Goal: Task Accomplishment & Management: Manage account settings

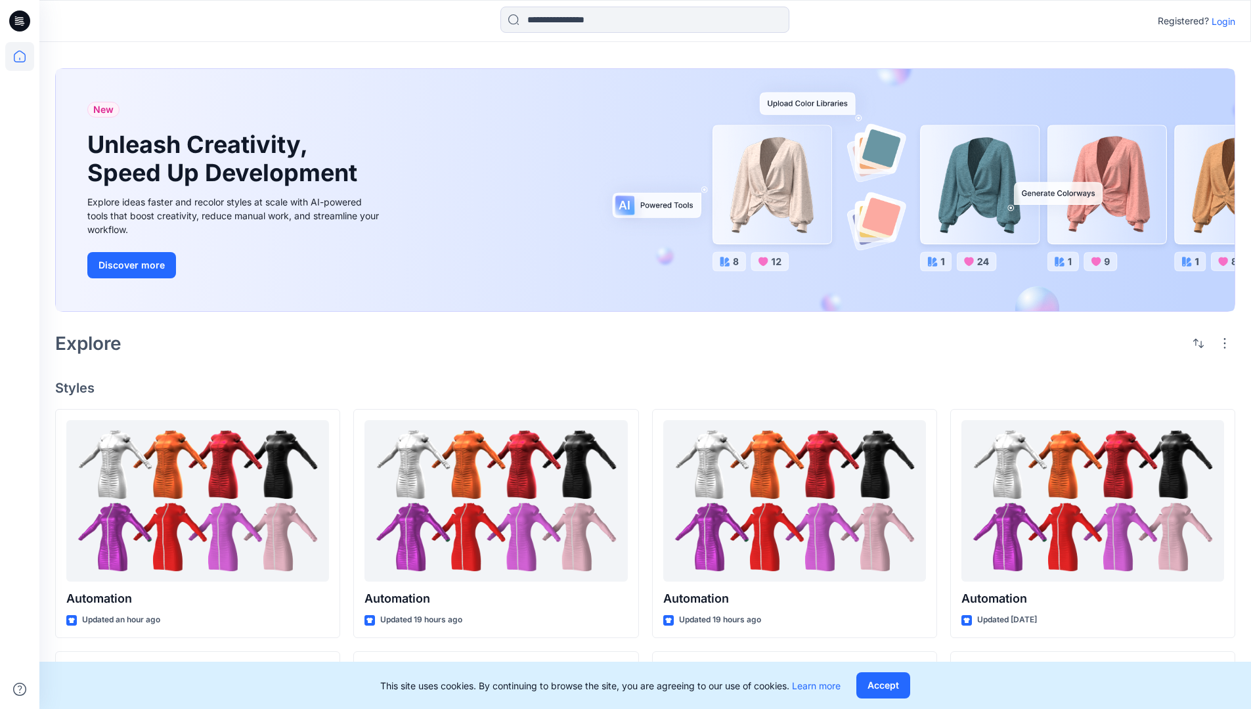
click at [1220, 21] on p "Login" at bounding box center [1224, 21] width 24 height 14
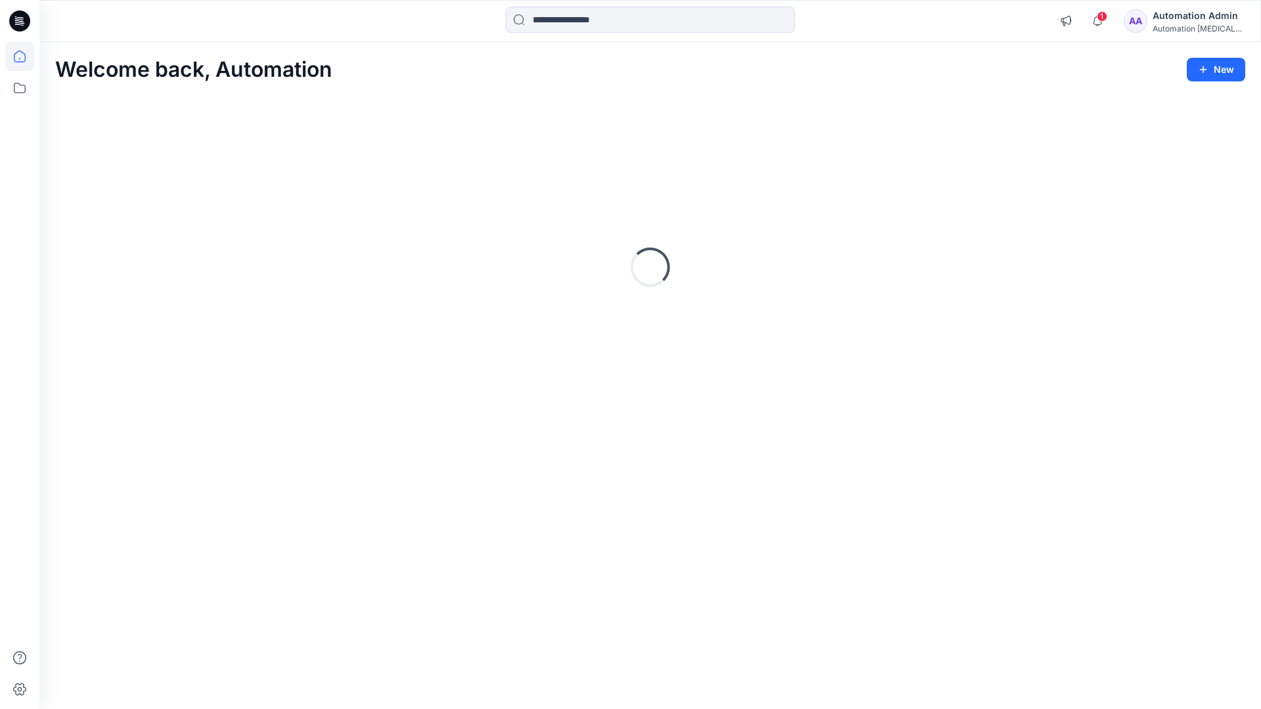
click at [25, 56] on icon at bounding box center [20, 57] width 12 height 12
click at [1169, 21] on div "Automation Admin" at bounding box center [1199, 16] width 92 height 16
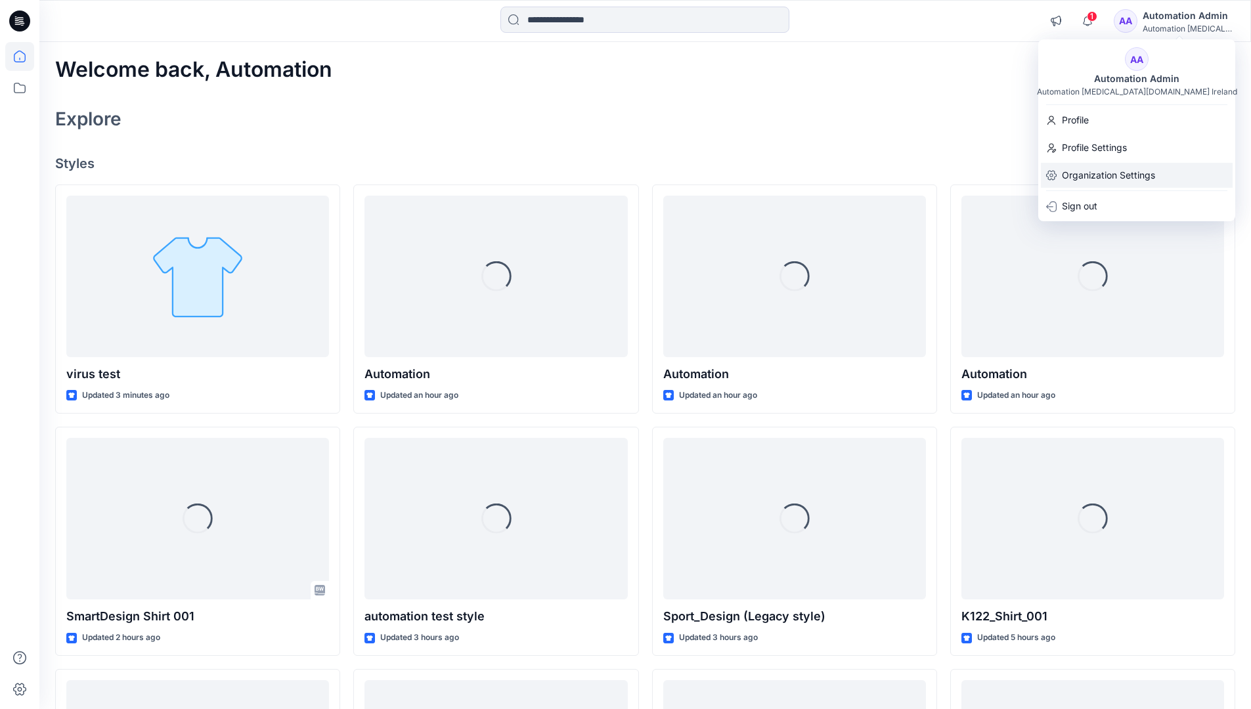
click at [1096, 174] on p "Organization Settings" at bounding box center [1108, 175] width 93 height 25
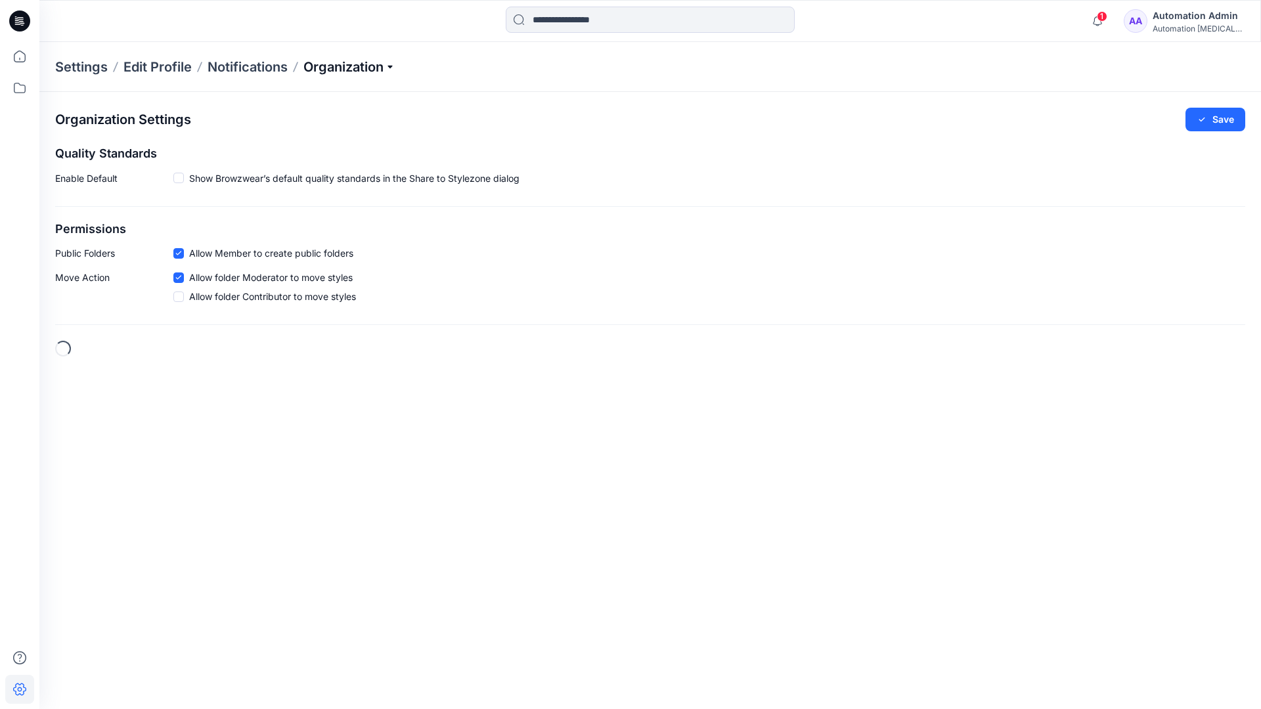
click at [393, 68] on p "Organization" at bounding box center [349, 67] width 92 height 18
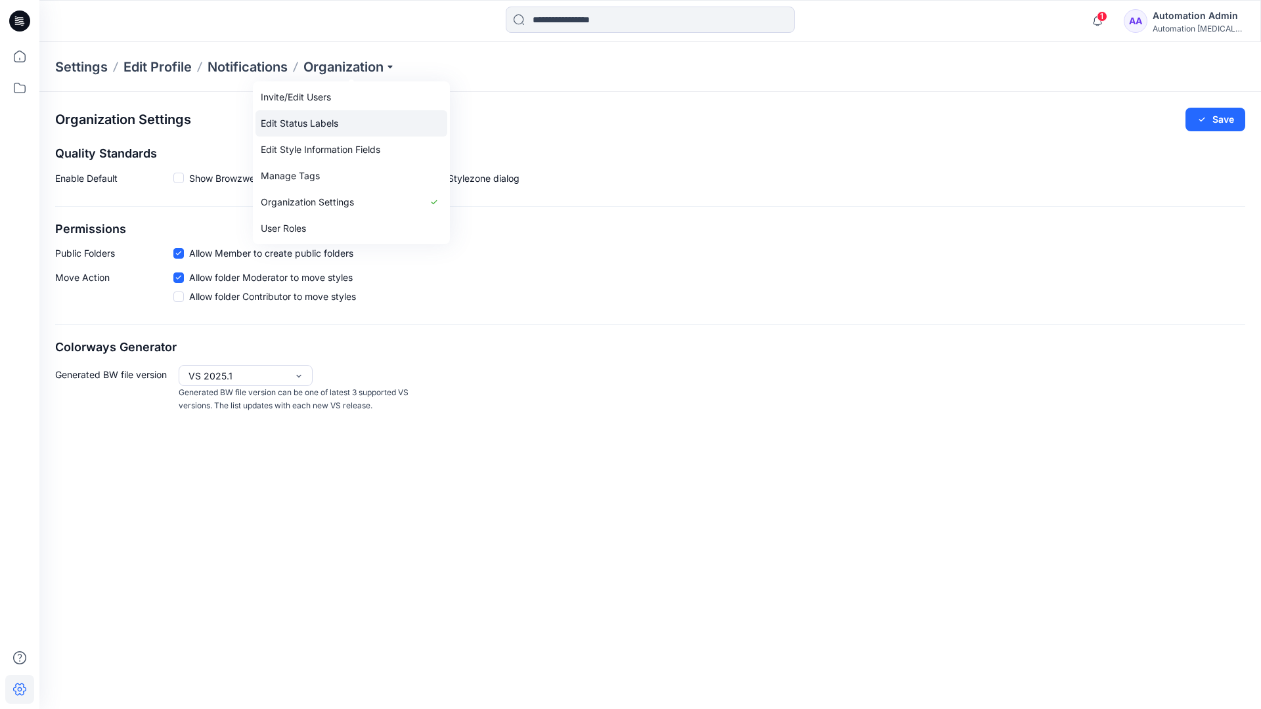
click at [323, 119] on link "Edit Status Labels" at bounding box center [352, 123] width 192 height 26
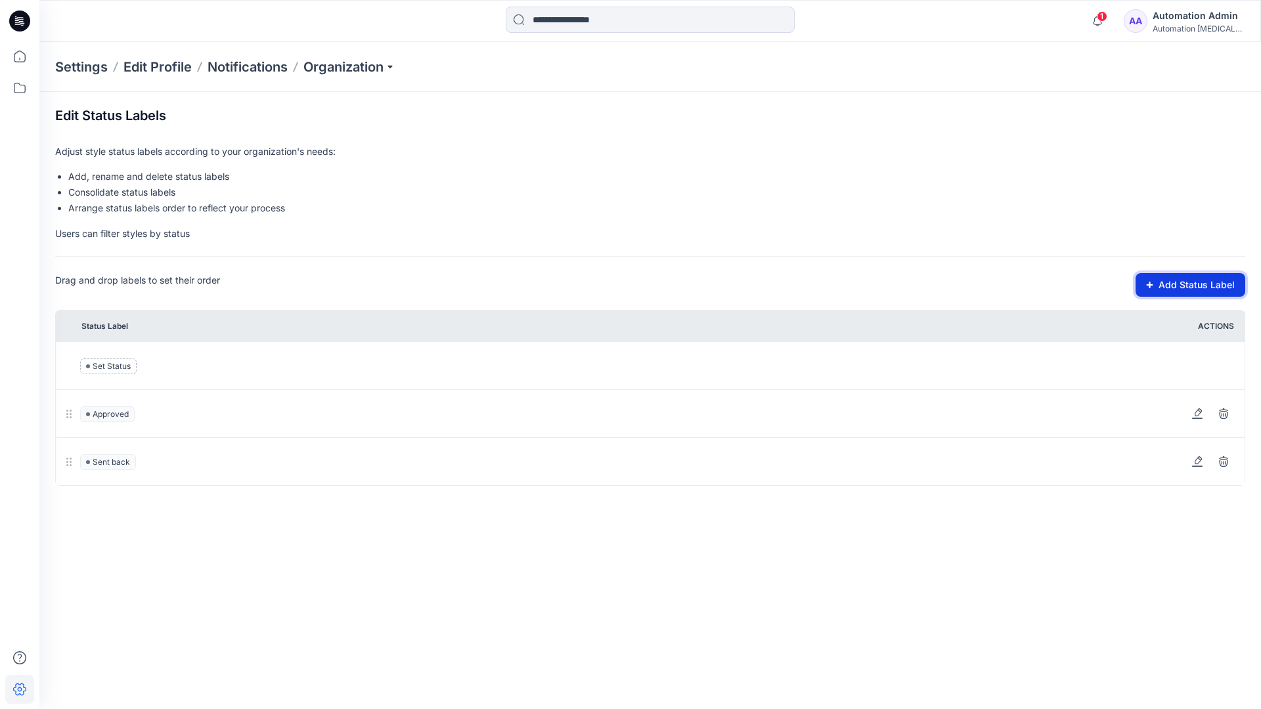
click at [1156, 289] on button "Add Status Label" at bounding box center [1191, 285] width 110 height 24
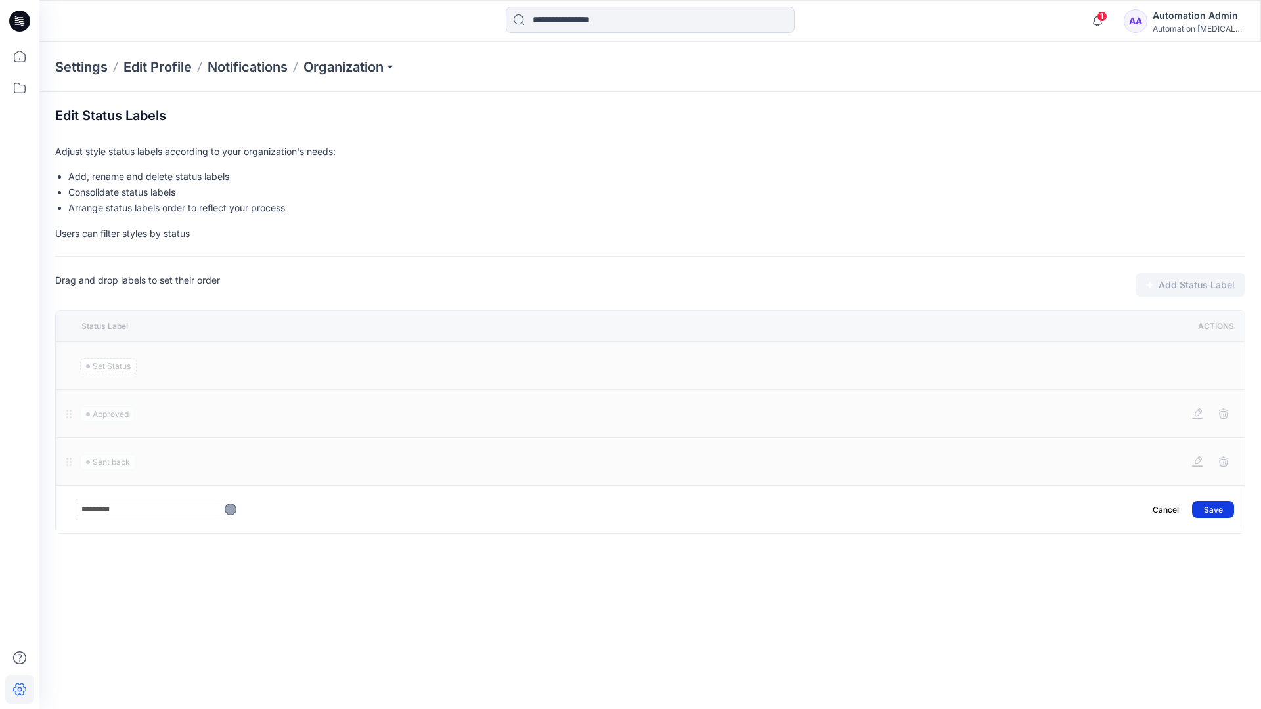
type input "*********"
click at [1220, 504] on button "Save" at bounding box center [1213, 509] width 42 height 17
click at [20, 55] on icon at bounding box center [19, 56] width 29 height 29
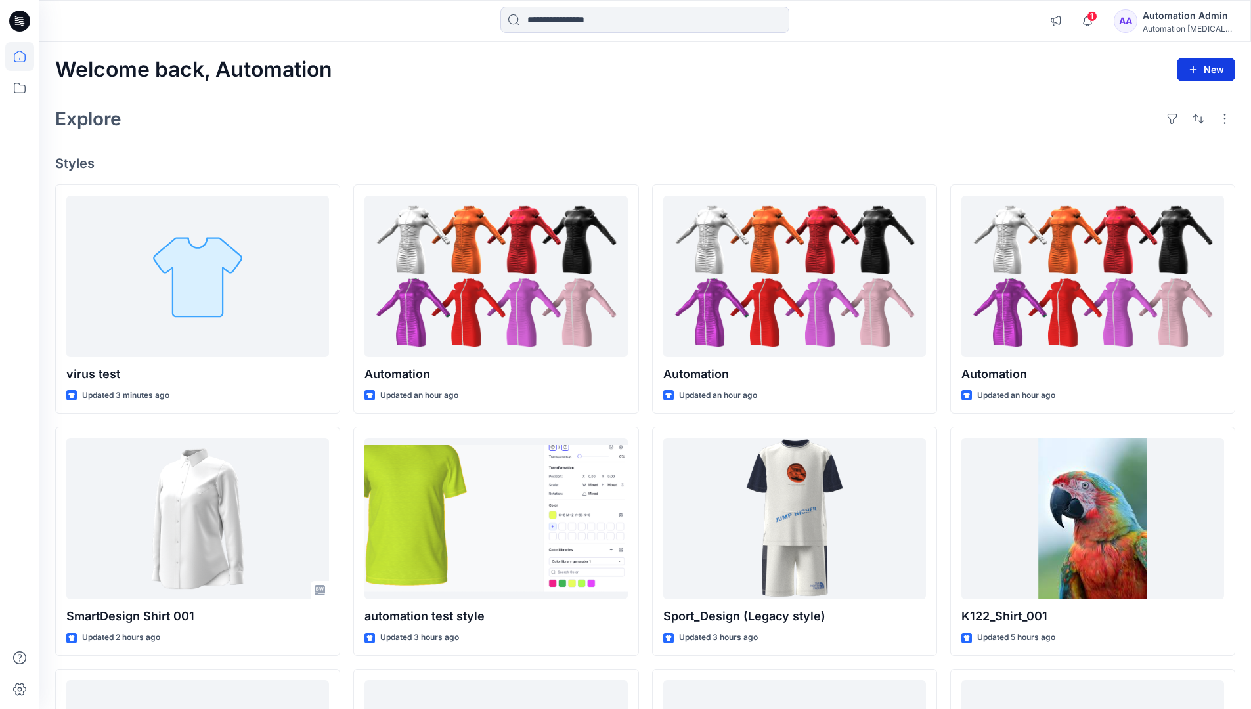
click at [1195, 62] on button "New" at bounding box center [1206, 70] width 58 height 24
click at [1164, 102] on p "New Style" at bounding box center [1166, 103] width 44 height 16
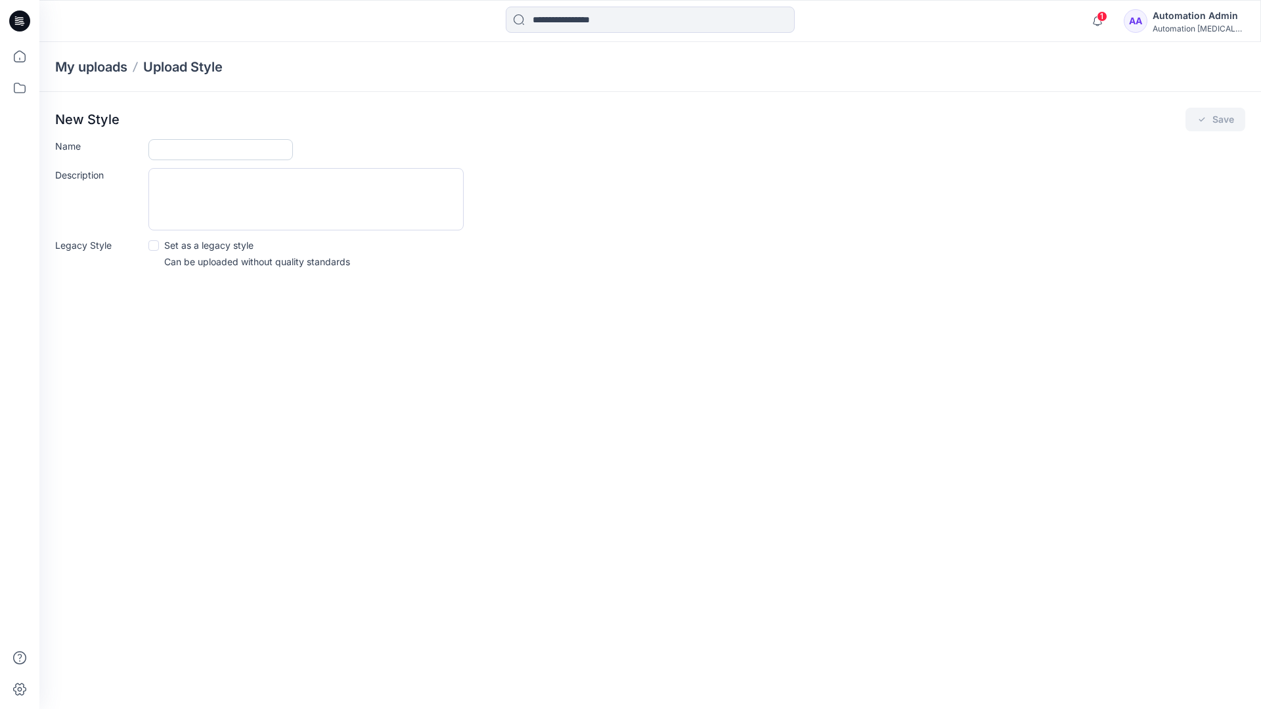
click at [179, 153] on input "Name" at bounding box center [220, 149] width 145 height 21
type input "**********"
click at [1218, 119] on button "Save" at bounding box center [1216, 120] width 60 height 24
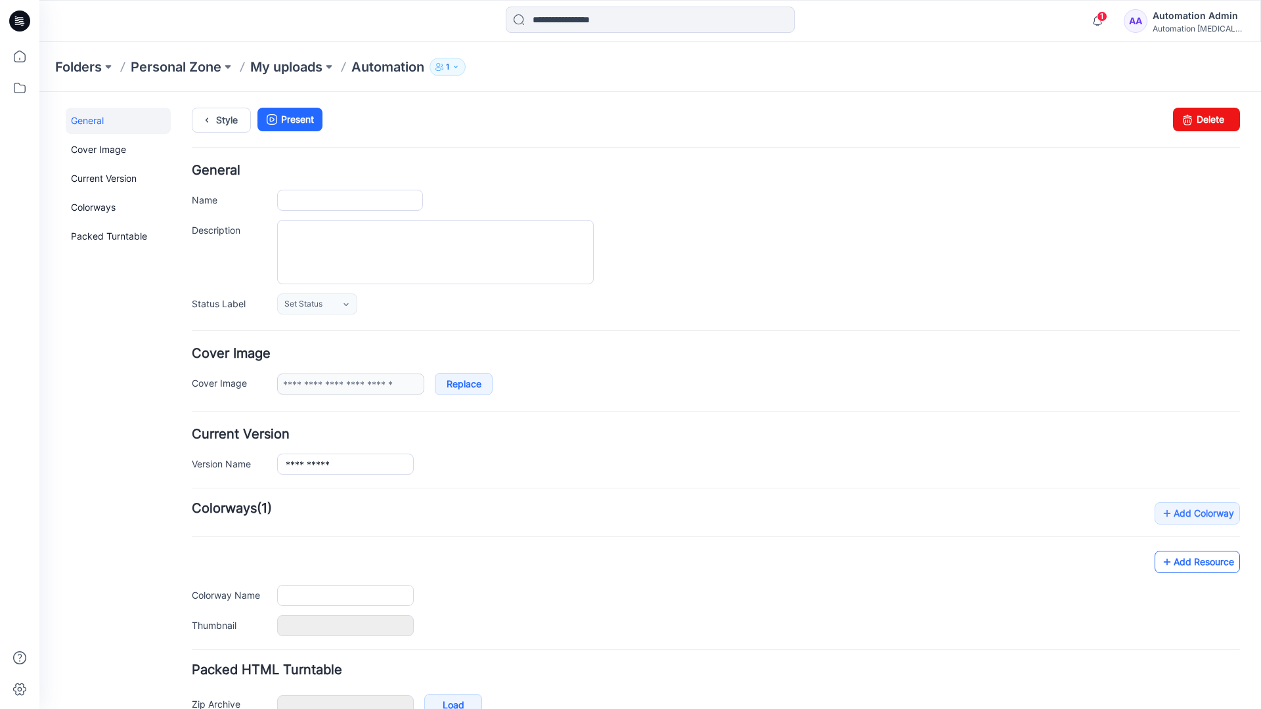
click at [1208, 566] on link "Add Resource" at bounding box center [1197, 562] width 85 height 22
type input "**********"
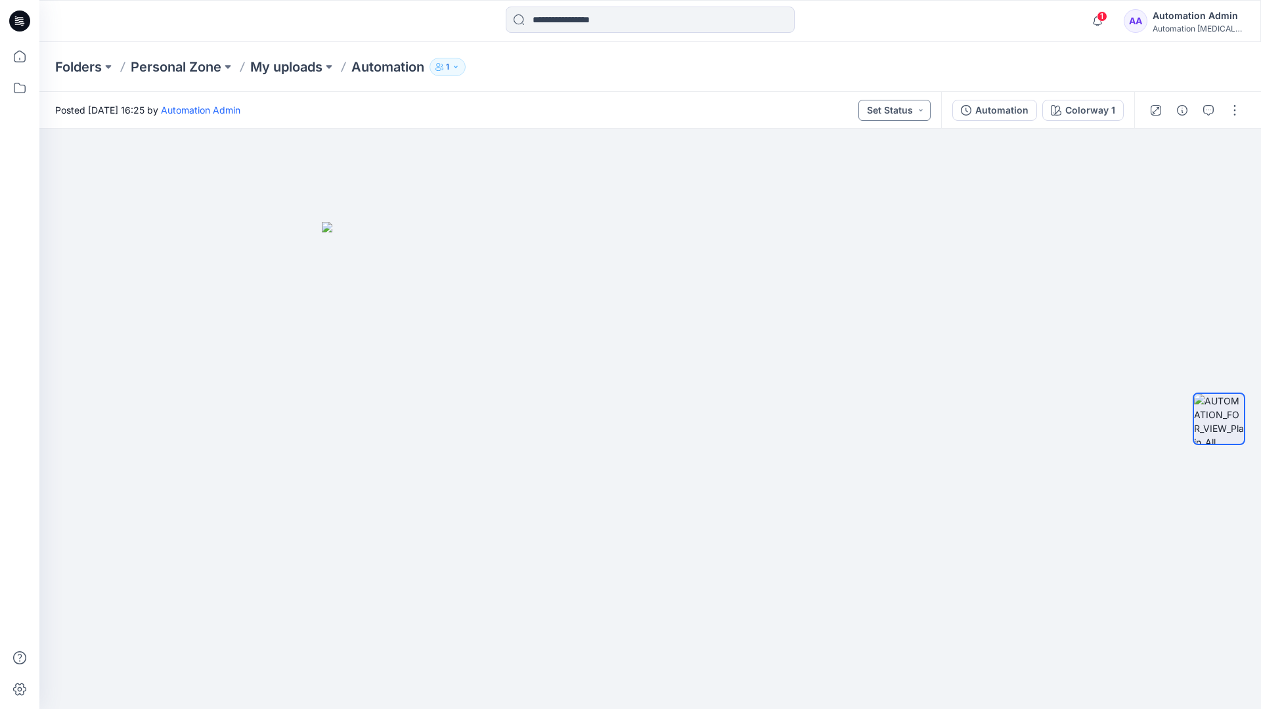
click at [909, 110] on button "Set Status" at bounding box center [894, 110] width 72 height 21
click at [912, 108] on button "Set Status" at bounding box center [894, 110] width 72 height 21
click at [864, 166] on p "Approved" at bounding box center [864, 171] width 43 height 17
click at [908, 107] on button "Approved" at bounding box center [895, 110] width 71 height 21
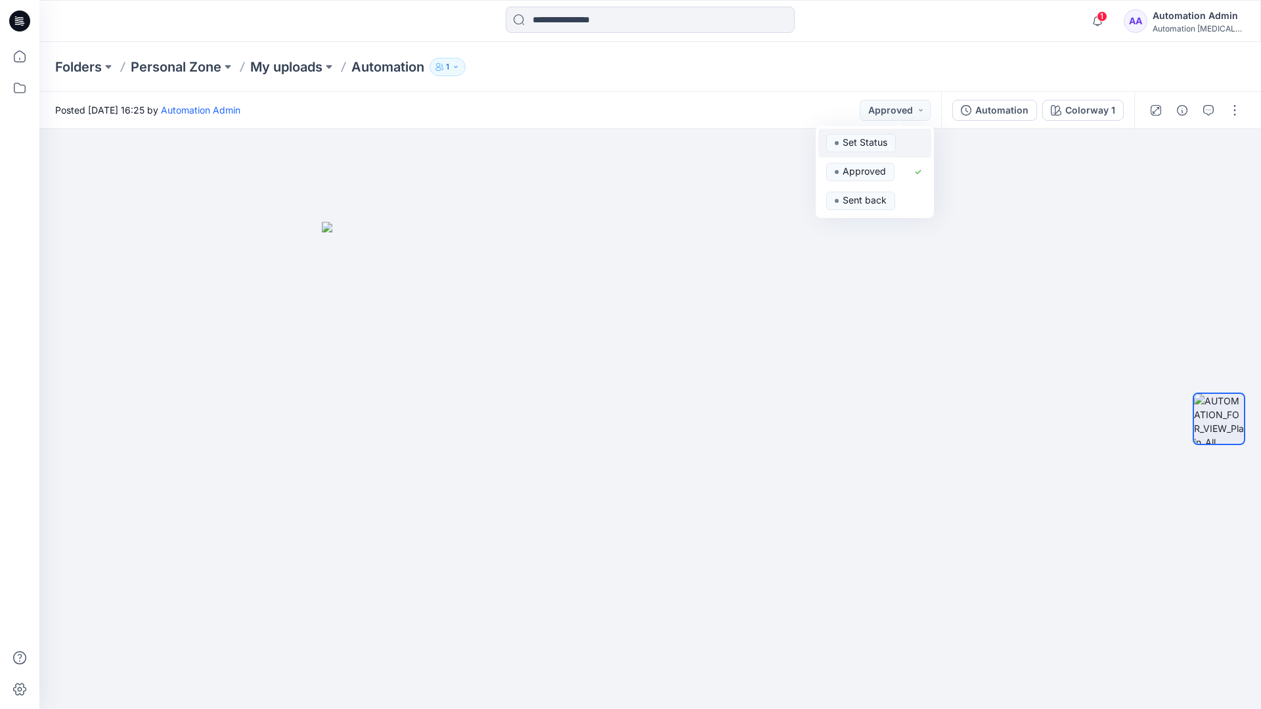
click at [893, 135] on span "Set Status" at bounding box center [861, 143] width 70 height 18
click at [1006, 114] on div "Automation" at bounding box center [1001, 110] width 53 height 14
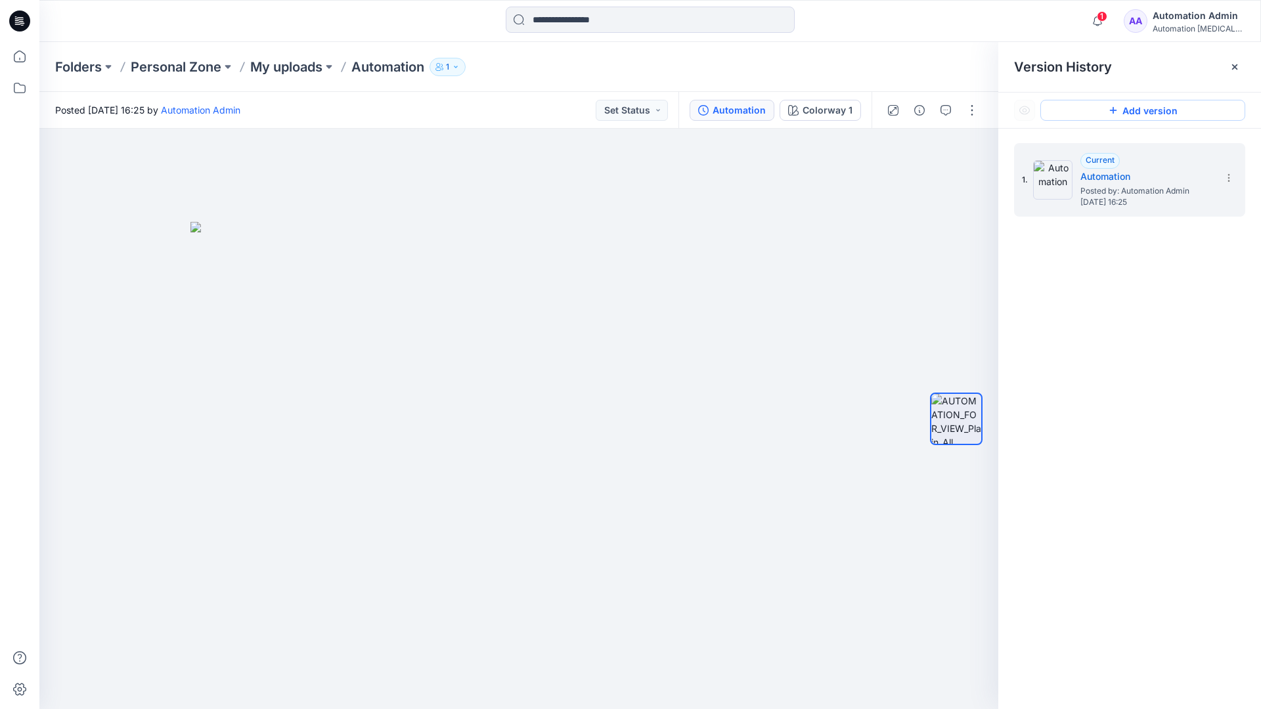
click at [1129, 111] on button "Add version" at bounding box center [1142, 110] width 205 height 21
click at [1226, 179] on icon at bounding box center [1229, 178] width 11 height 11
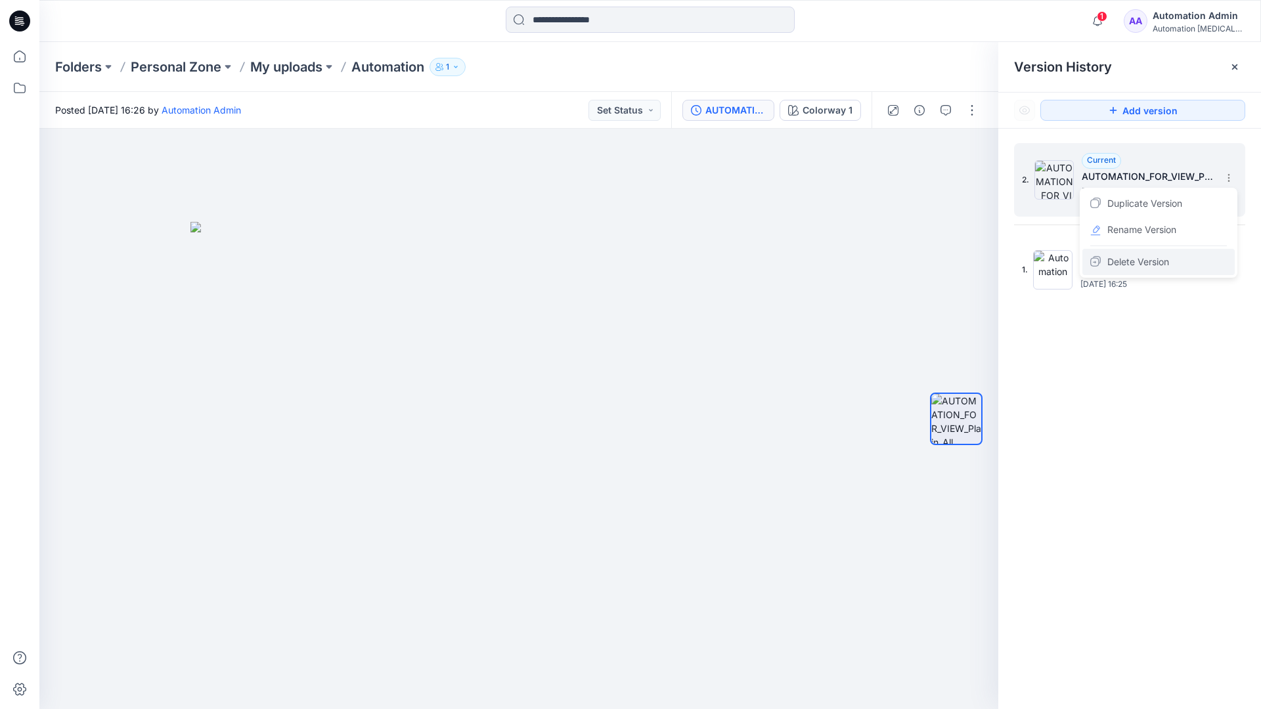
click at [1152, 260] on span "Delete Version" at bounding box center [1138, 262] width 62 height 16
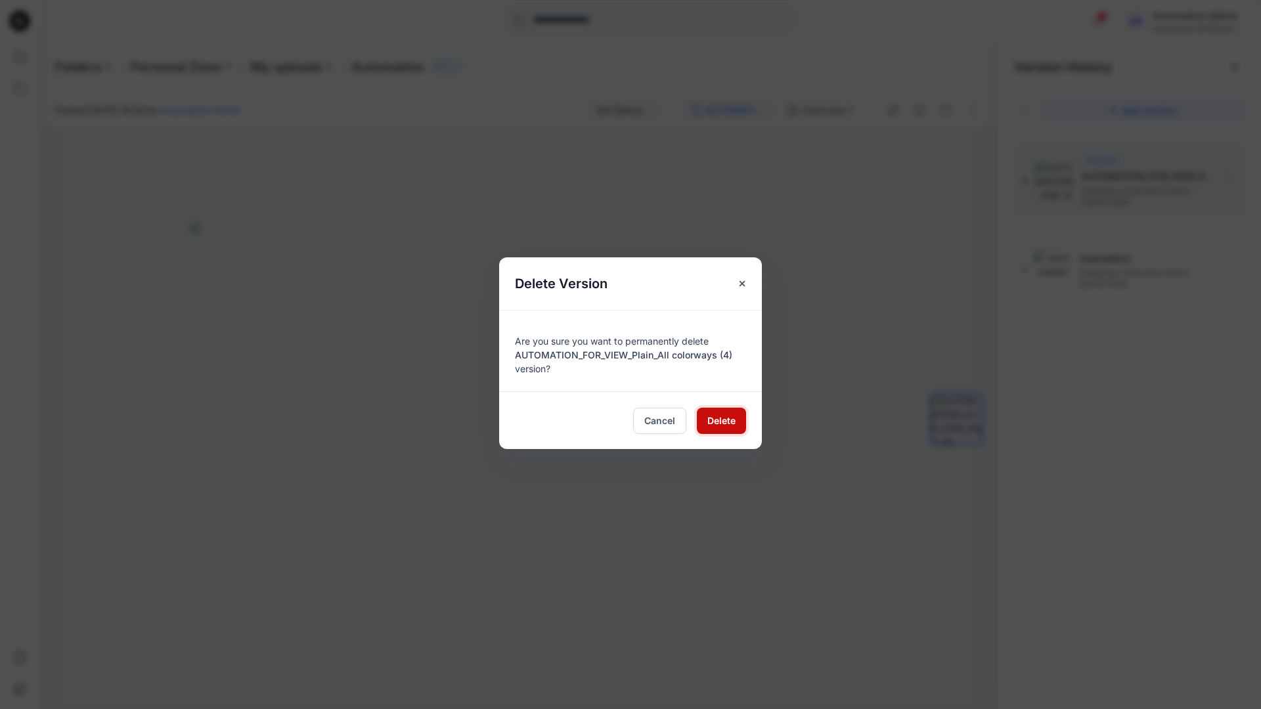
click at [721, 419] on span "Delete" at bounding box center [721, 421] width 28 height 14
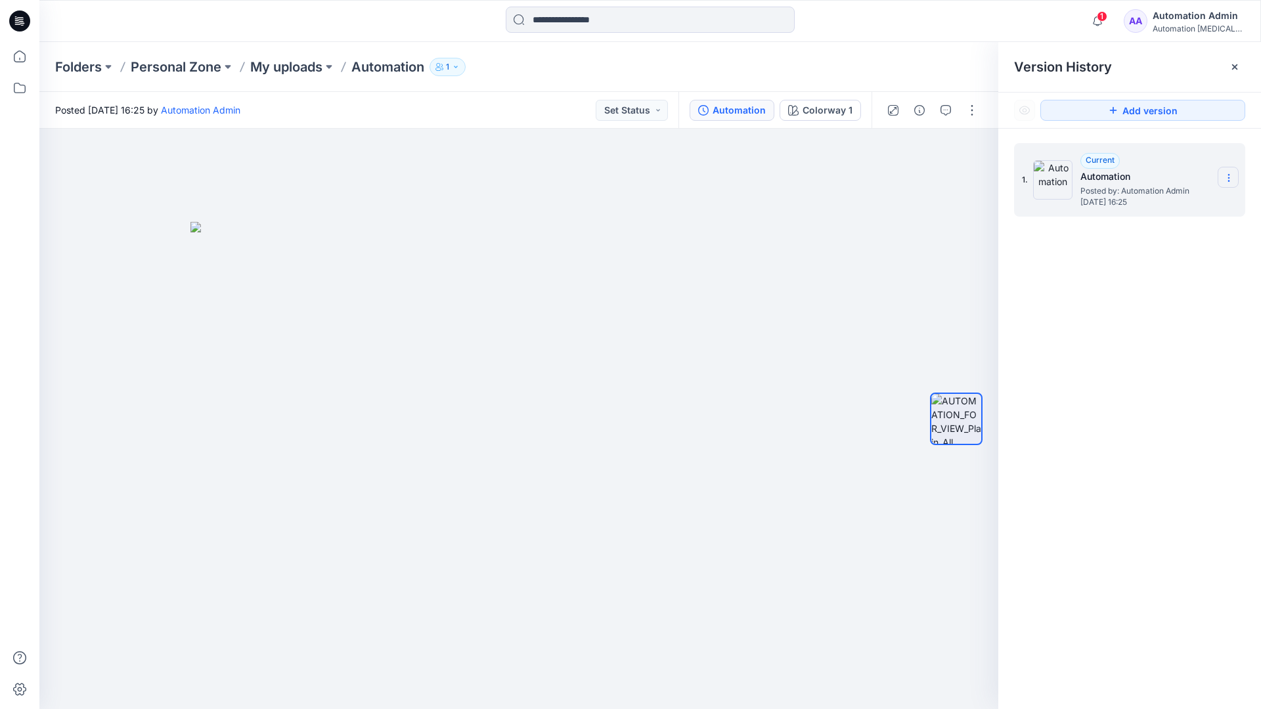
click at [1226, 179] on icon at bounding box center [1229, 178] width 11 height 11
click at [971, 106] on button "button" at bounding box center [972, 110] width 21 height 21
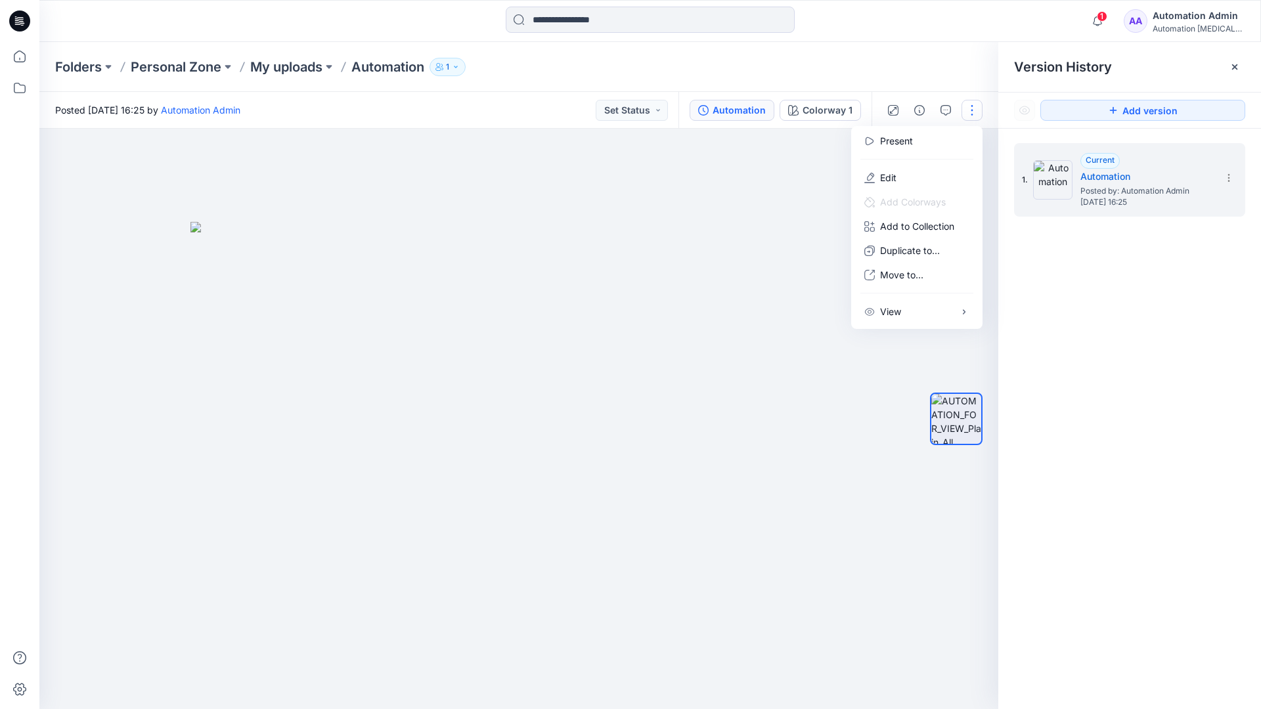
click at [972, 110] on button "button" at bounding box center [972, 110] width 21 height 21
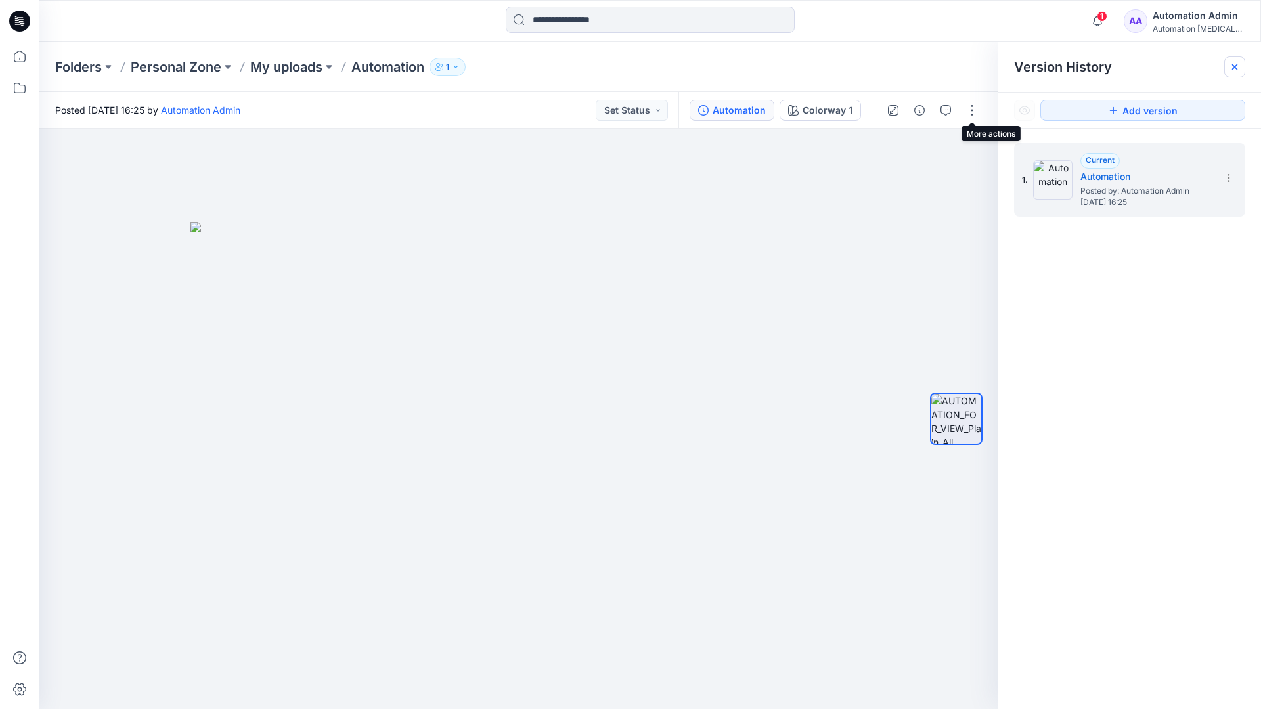
click at [1237, 69] on icon at bounding box center [1234, 66] width 5 height 5
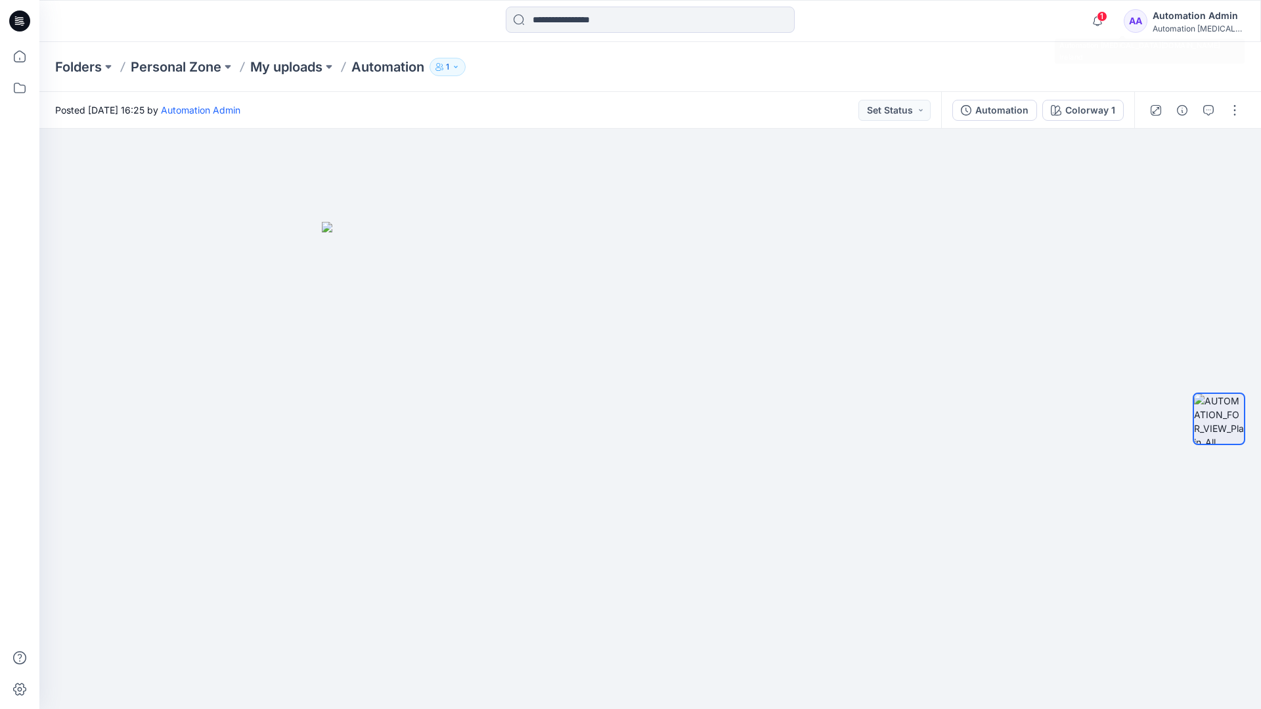
click at [1184, 25] on div "Automation [MEDICAL_DATA]..." at bounding box center [1199, 29] width 92 height 10
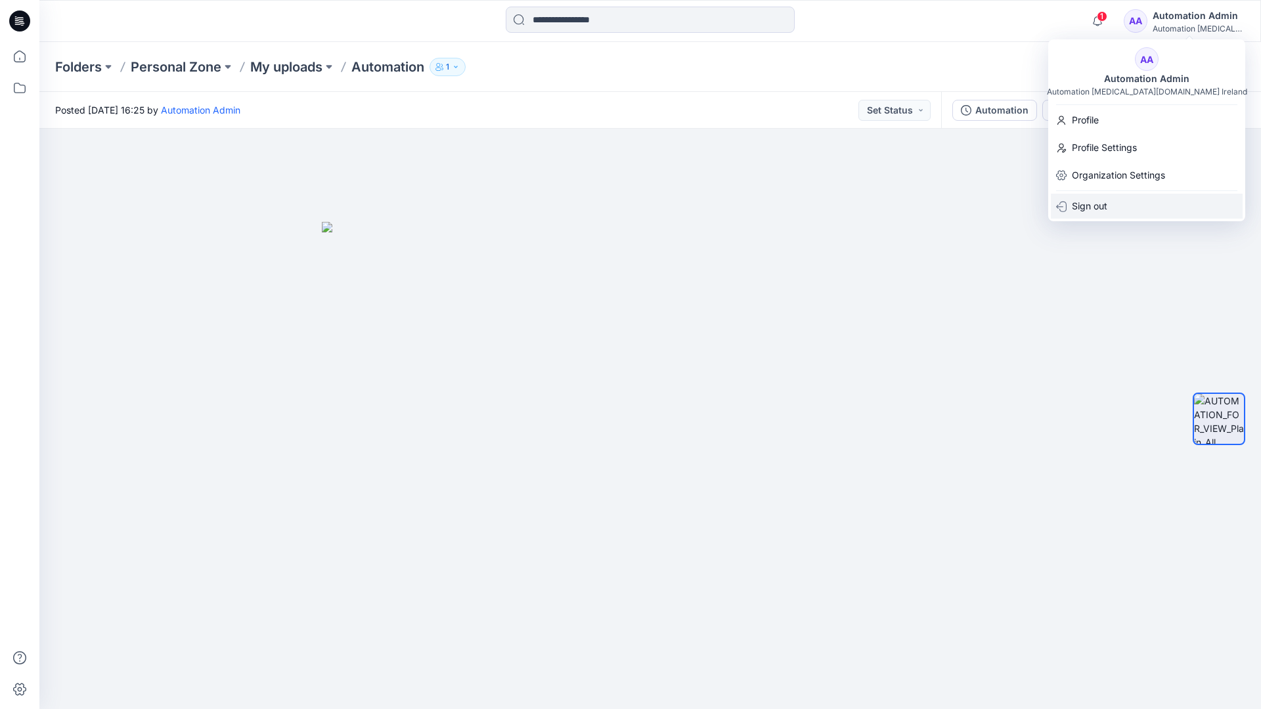
click at [1107, 205] on p "Sign out" at bounding box center [1089, 206] width 35 height 25
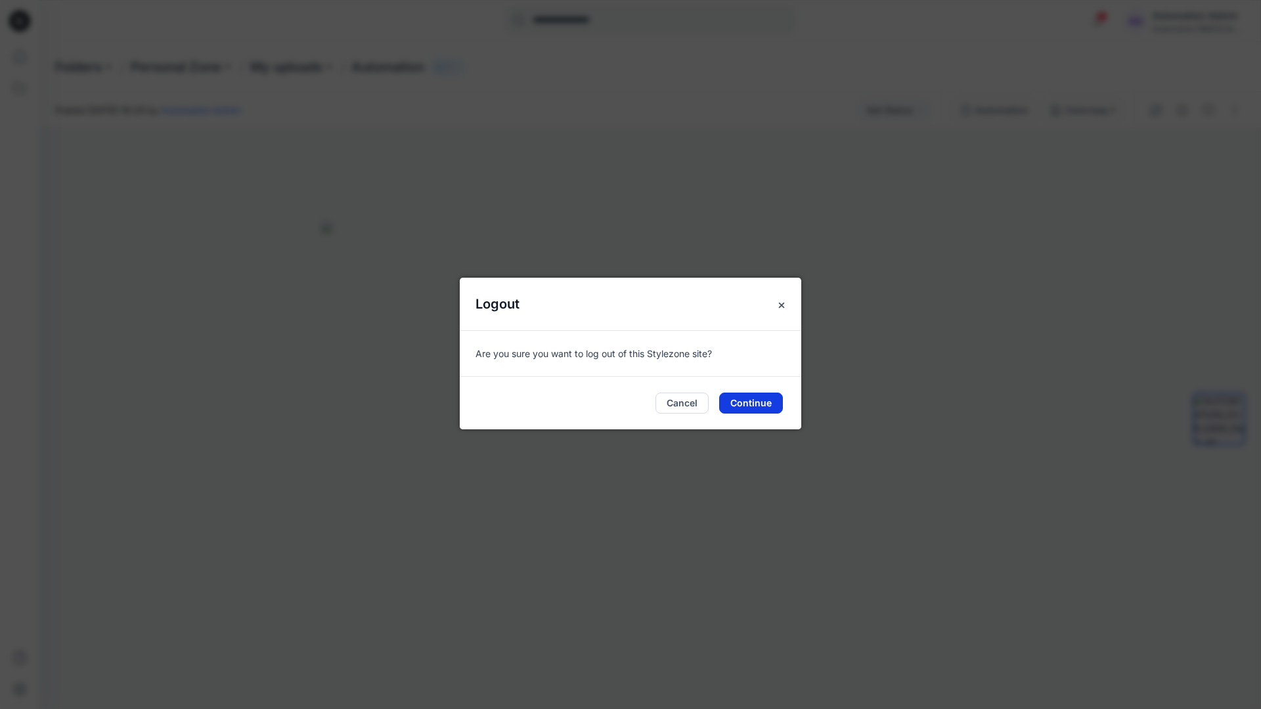
click at [753, 399] on button "Continue" at bounding box center [751, 403] width 64 height 21
